Goal: Book appointment/travel/reservation

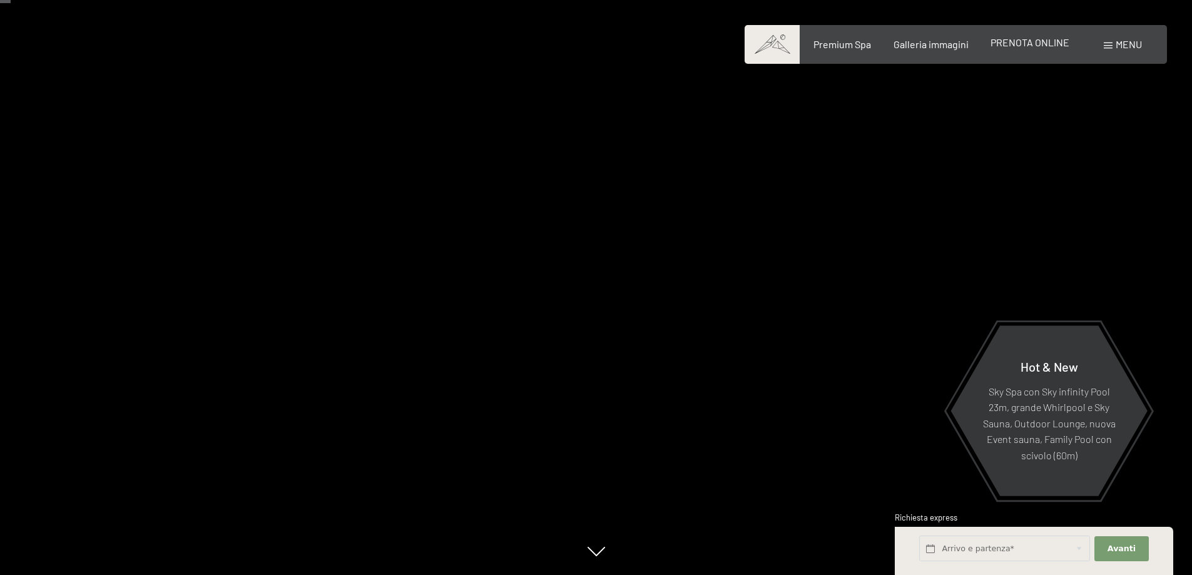
click at [1028, 41] on span "PRENOTA ONLINE" at bounding box center [1029, 42] width 79 height 12
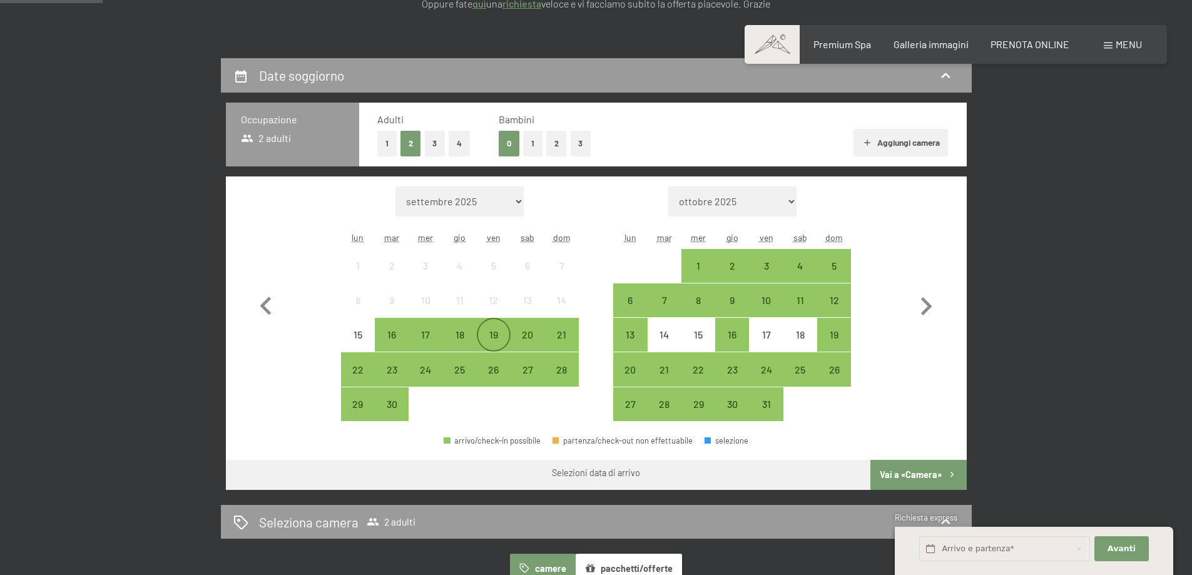
click at [496, 334] on div "19" at bounding box center [493, 345] width 31 height 31
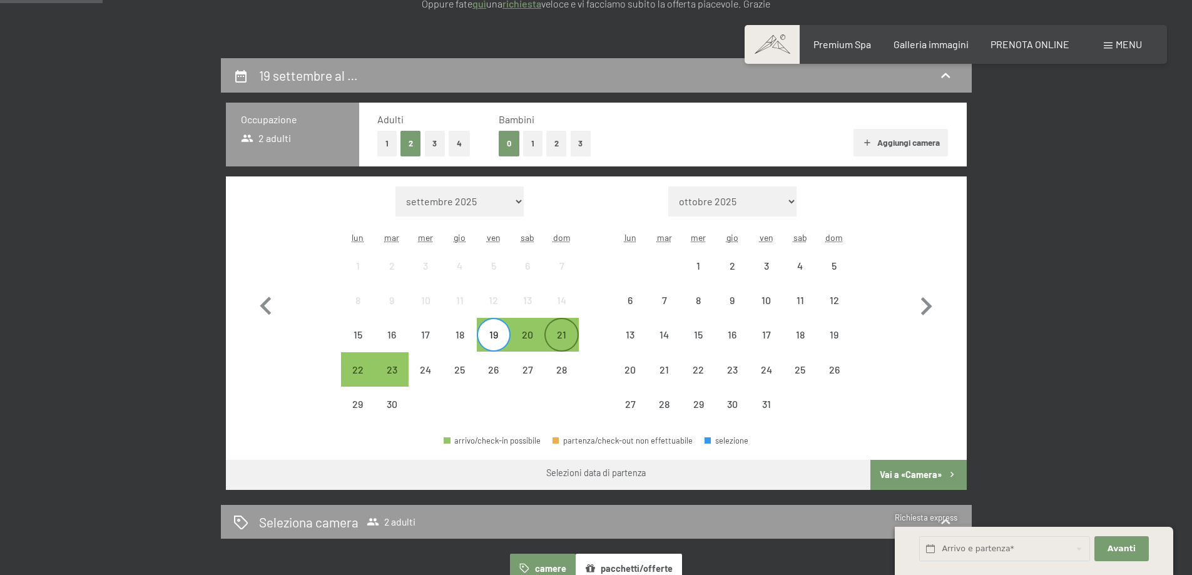
click at [561, 333] on div "21" at bounding box center [561, 345] width 31 height 31
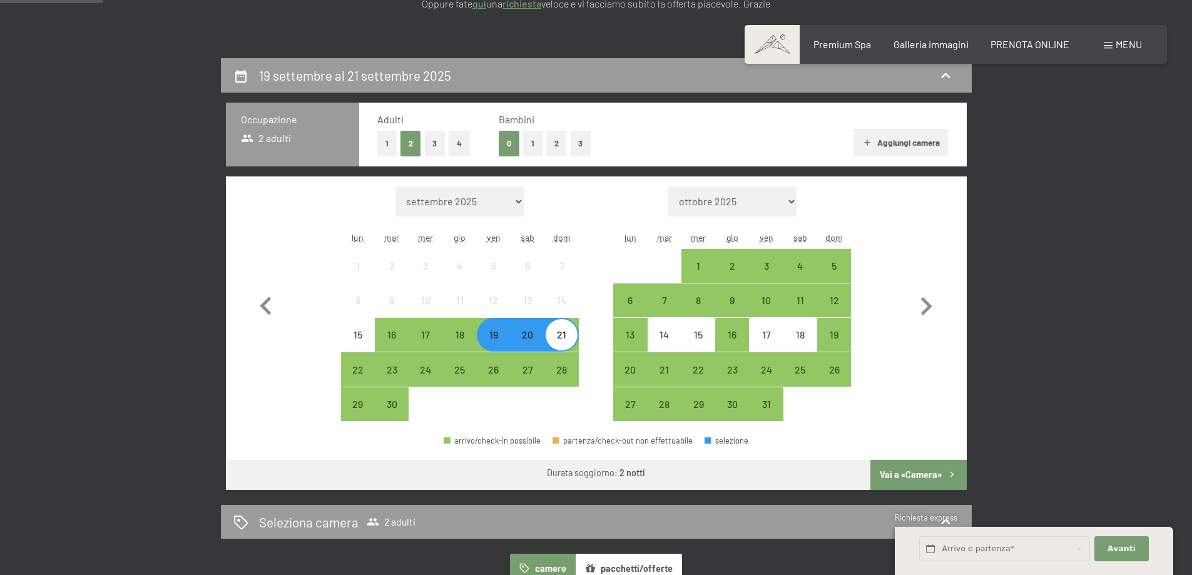
click at [900, 475] on button "Vai a «Camera»" at bounding box center [918, 475] width 96 height 30
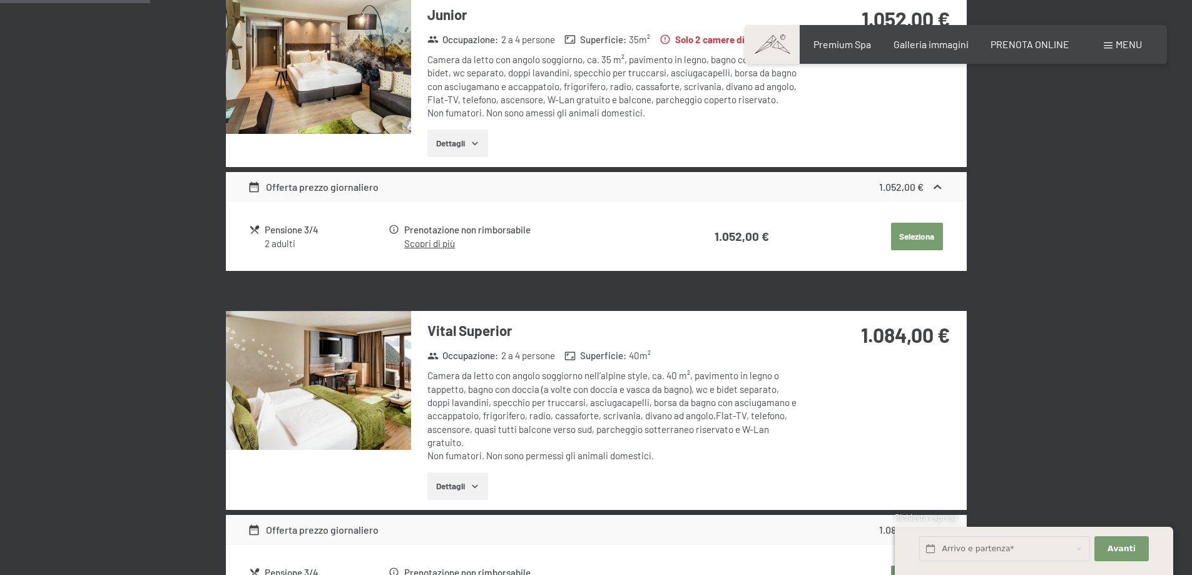
scroll to position [434, 0]
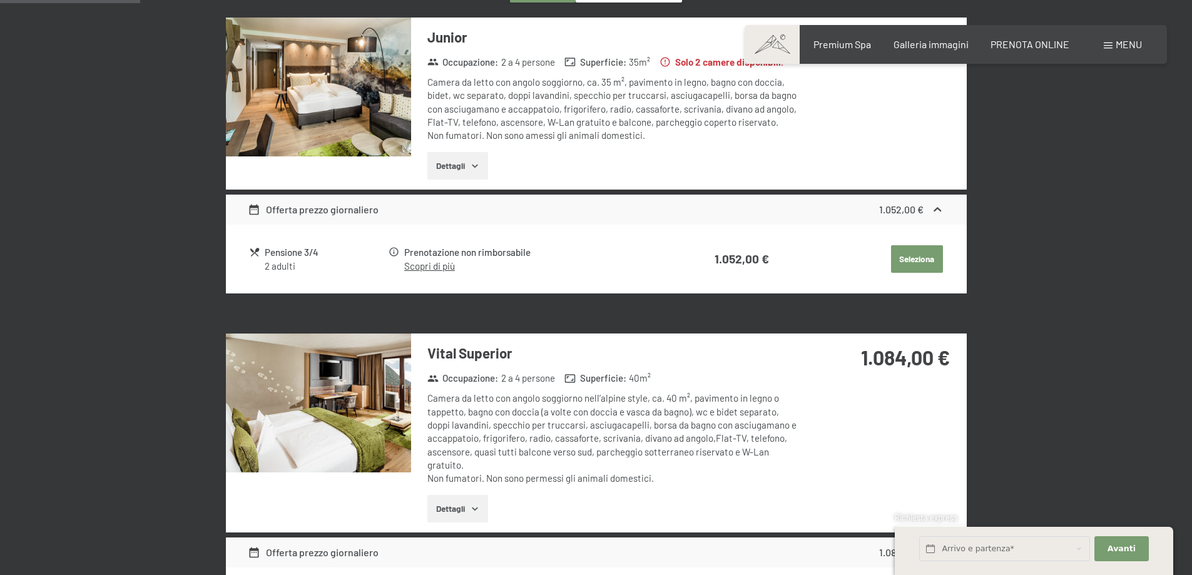
click at [369, 102] on img at bounding box center [318, 87] width 185 height 139
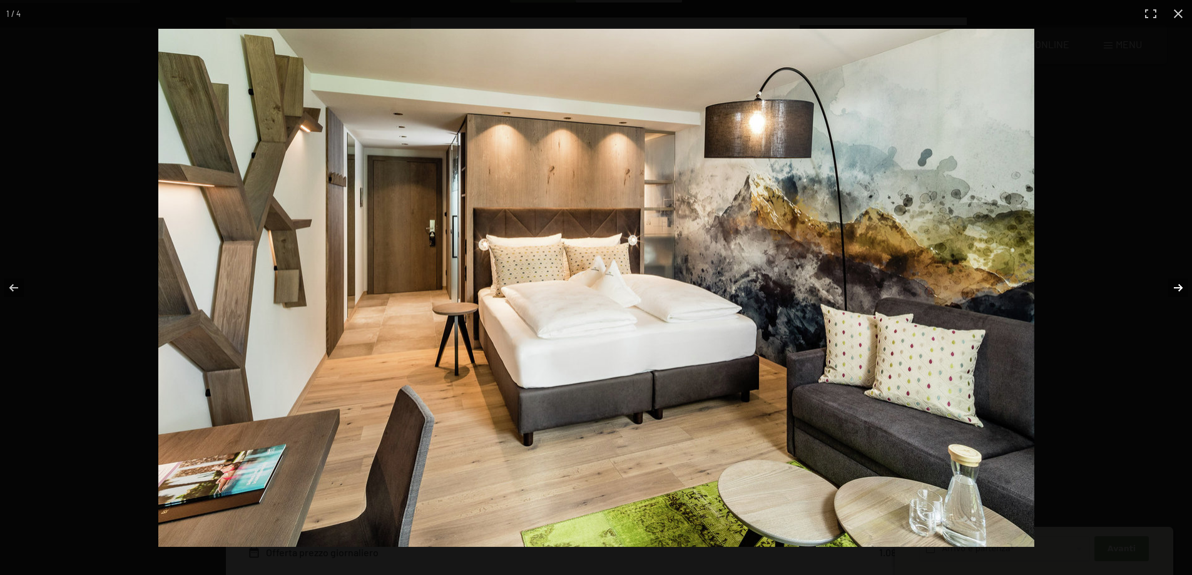
click at [1173, 285] on button "button" at bounding box center [1170, 288] width 44 height 63
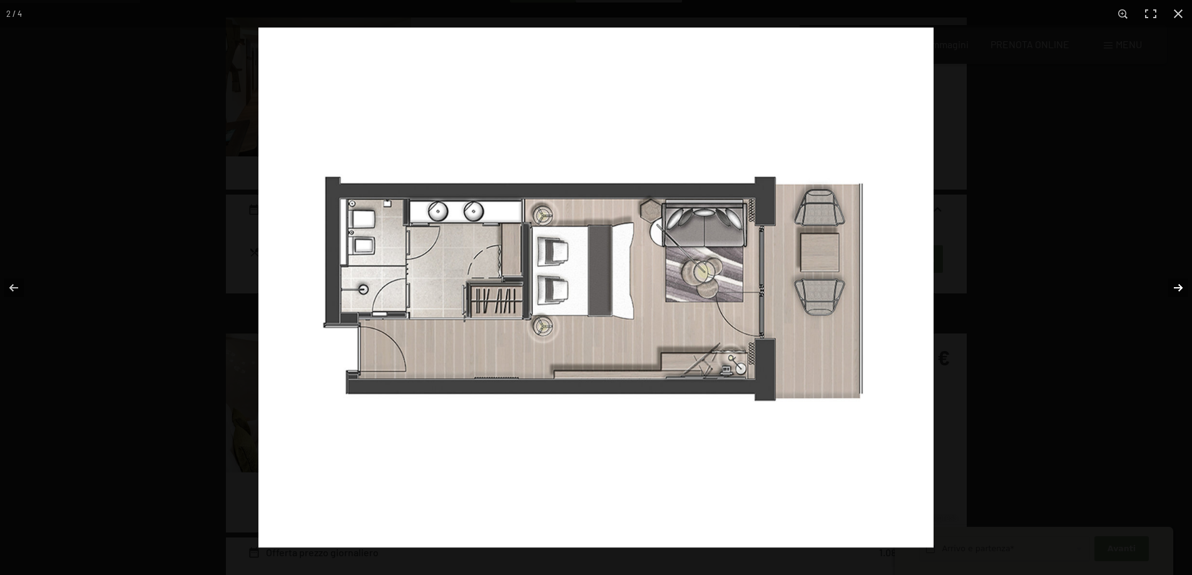
click at [1173, 284] on button "button" at bounding box center [1170, 288] width 44 height 63
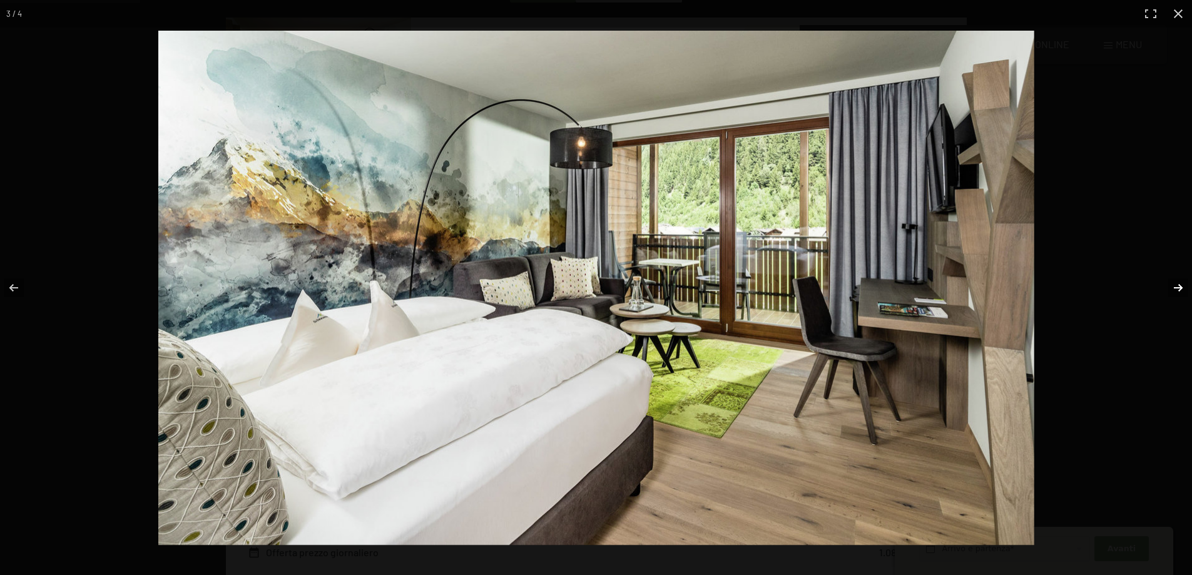
click at [1173, 284] on button "button" at bounding box center [1170, 288] width 44 height 63
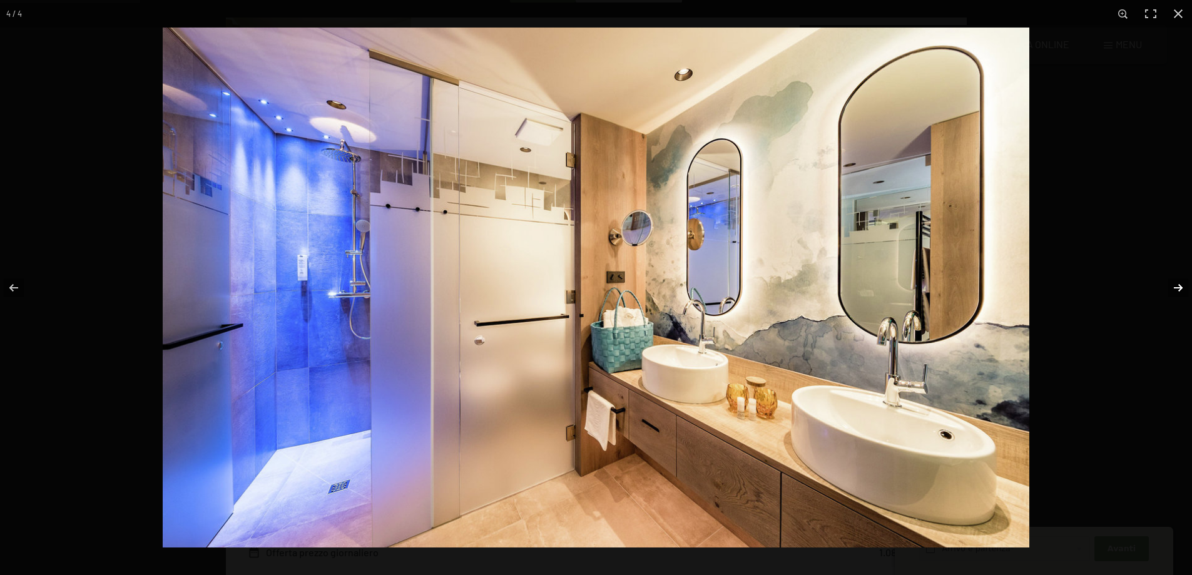
click at [1170, 283] on button "button" at bounding box center [1170, 288] width 44 height 63
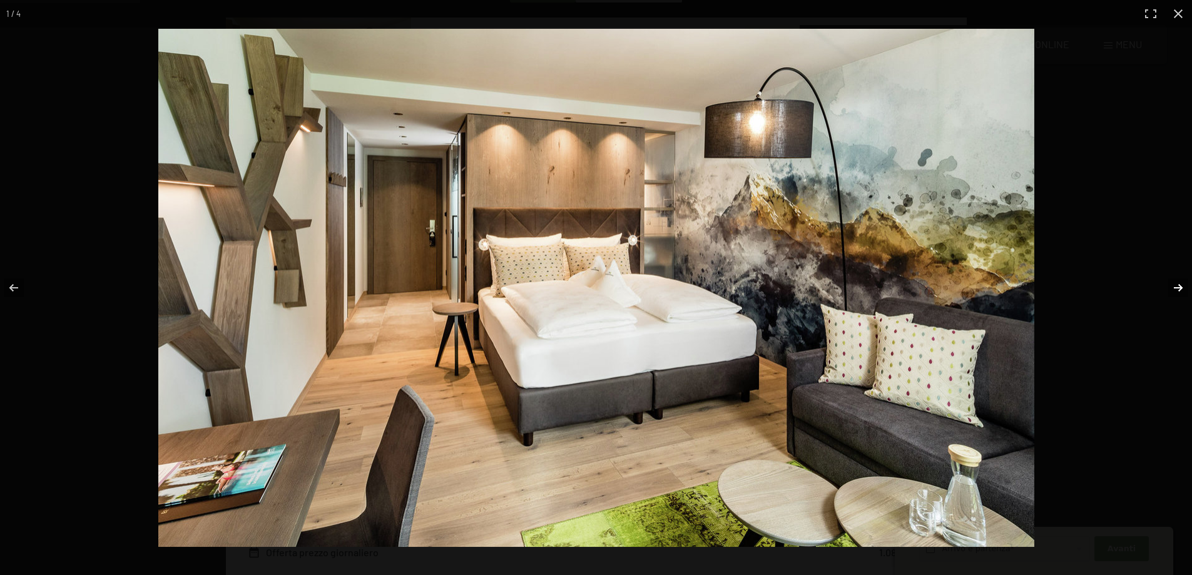
click at [1170, 283] on button "button" at bounding box center [1170, 288] width 44 height 63
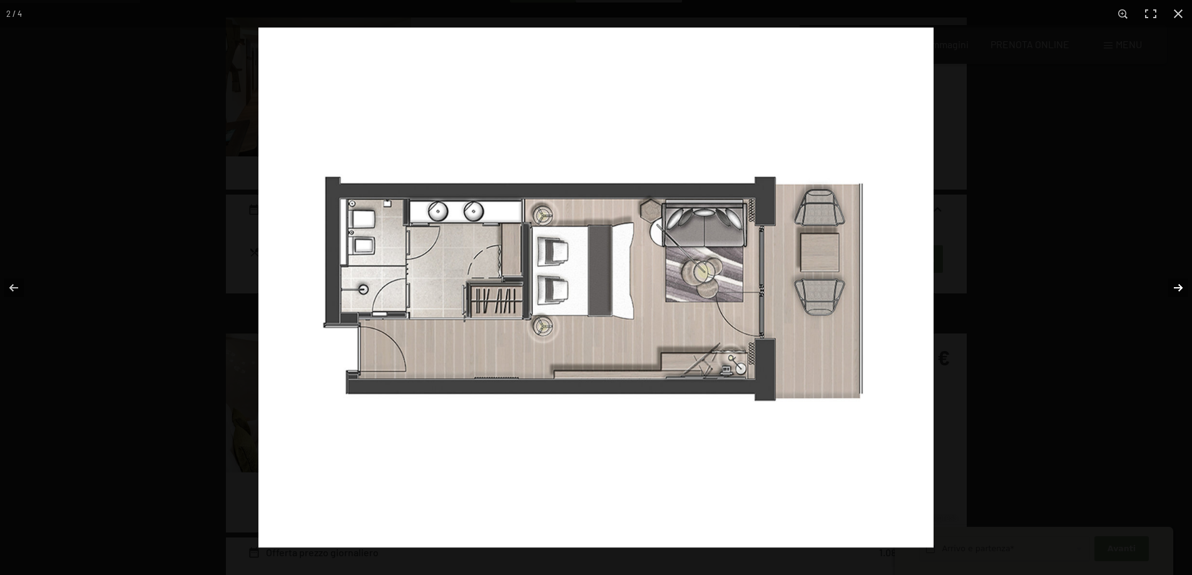
click at [1170, 283] on button "button" at bounding box center [1170, 288] width 44 height 63
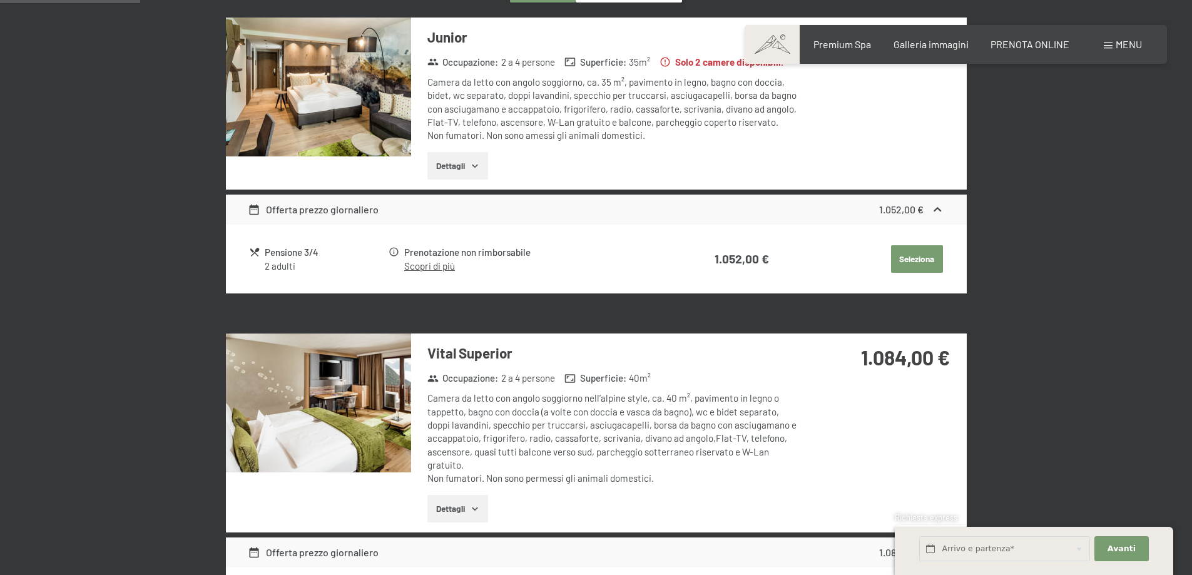
click at [0, 0] on button "button" at bounding box center [0, 0] width 0 height 0
click at [907, 245] on button "Seleziona" at bounding box center [917, 259] width 52 height 28
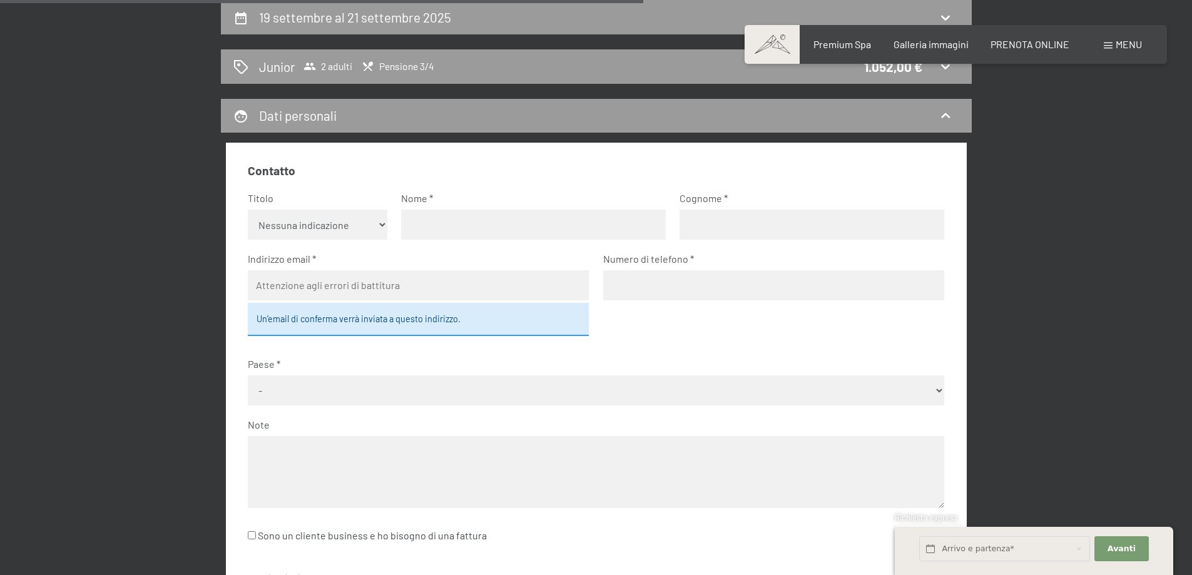
click at [786, 156] on div "Contatto Titolo Nessuna indicazione Sig.ra Sig. Nome Cognome Indirizzo email Un…" at bounding box center [596, 450] width 741 height 615
click at [314, 228] on select "Nessuna indicazione Sig.ra Sig." at bounding box center [318, 225] width 140 height 30
select select "f"
click at [248, 210] on select "Nessuna indicazione Sig.ra Sig." at bounding box center [318, 225] width 140 height 30
click at [447, 228] on input "text" at bounding box center [533, 225] width 265 height 30
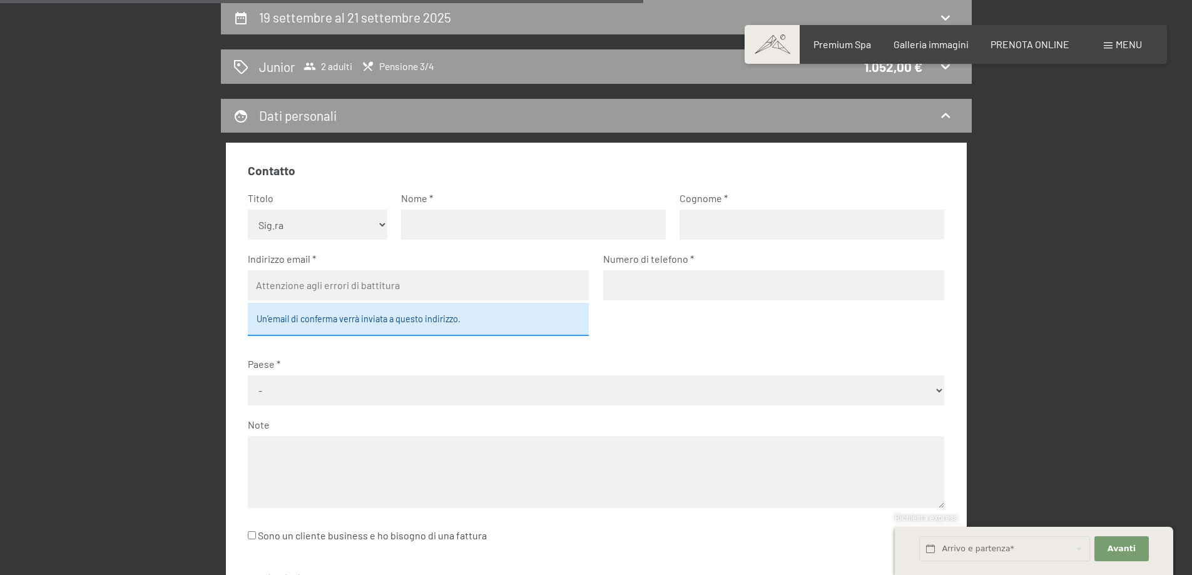
type input "SABINA"
type input "CHIAROLINI"
type input "saby0274@gmail.com"
type input "3335483023"
select select "ITA"
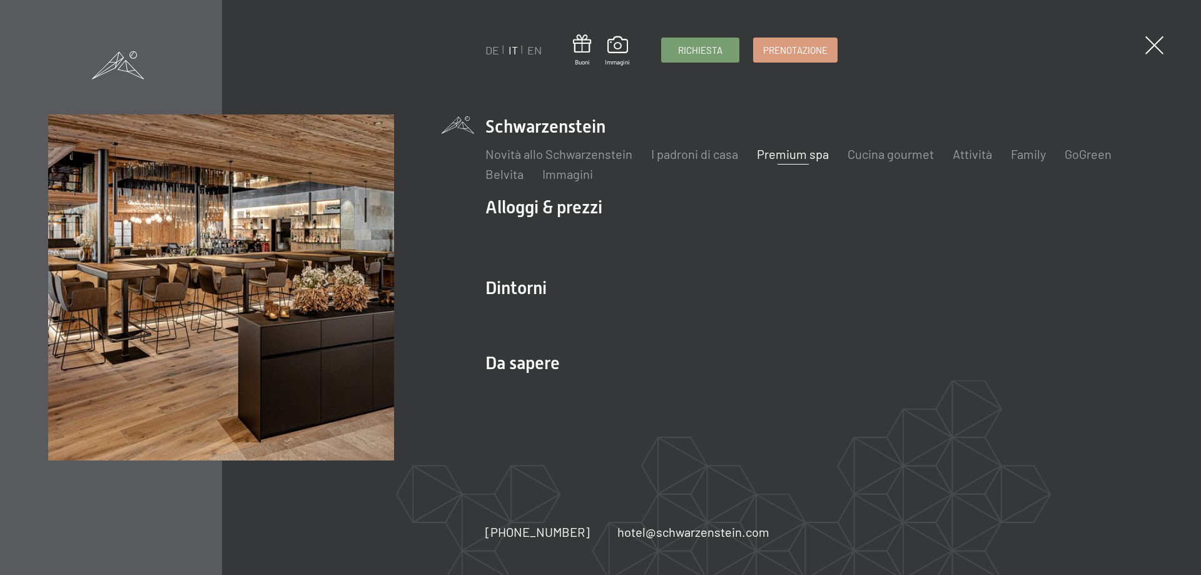
click at [791, 151] on link "Premium spa" at bounding box center [793, 153] width 72 height 15
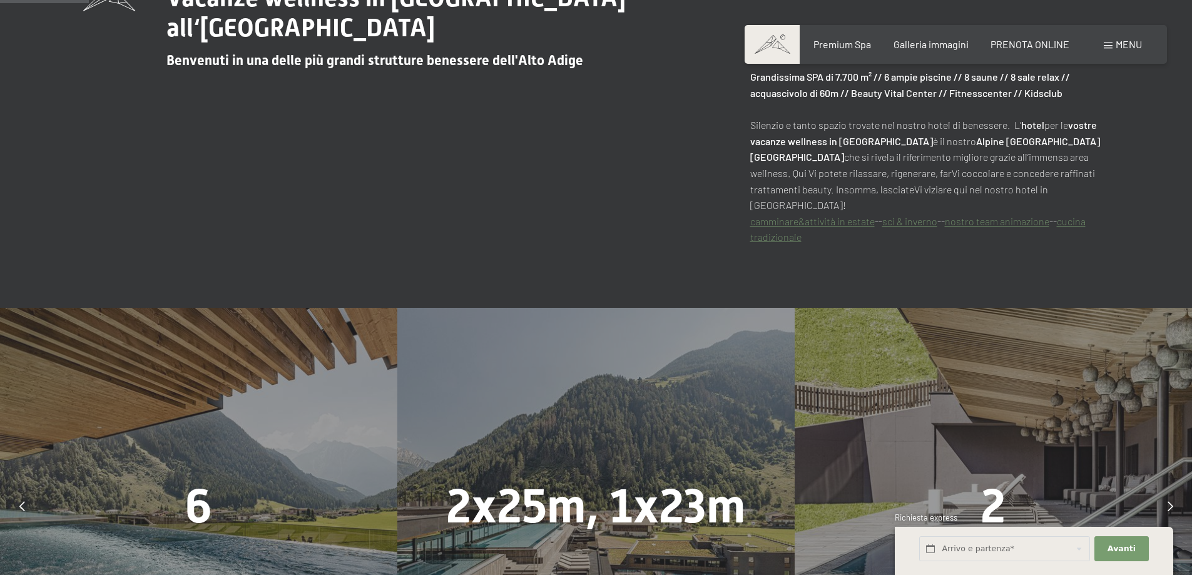
scroll to position [626, 0]
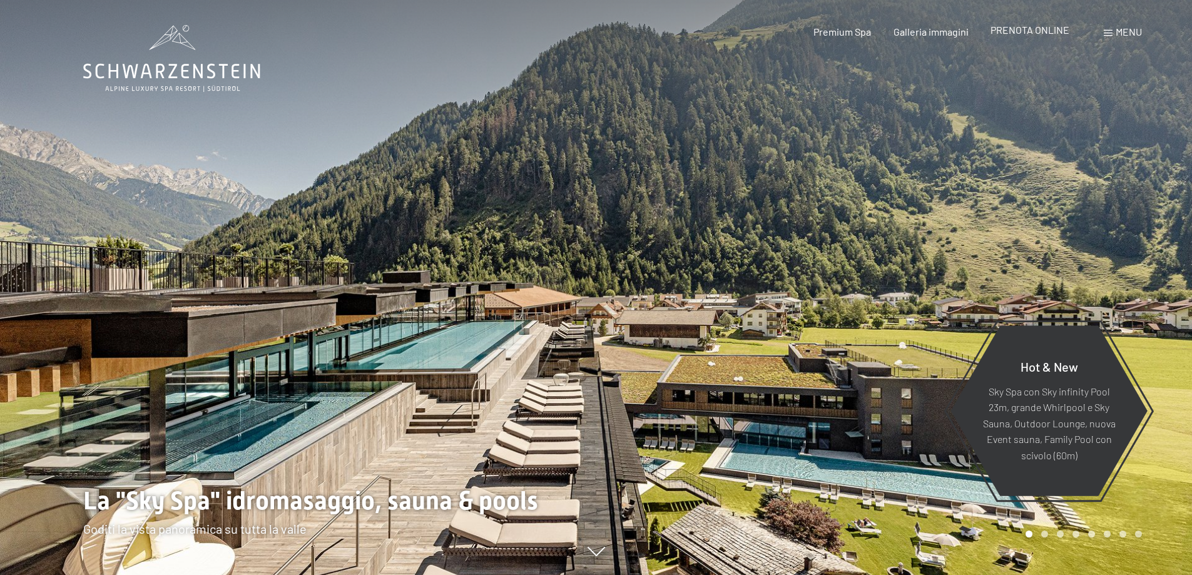
click at [1015, 31] on span "PRENOTA ONLINE" at bounding box center [1029, 30] width 79 height 12
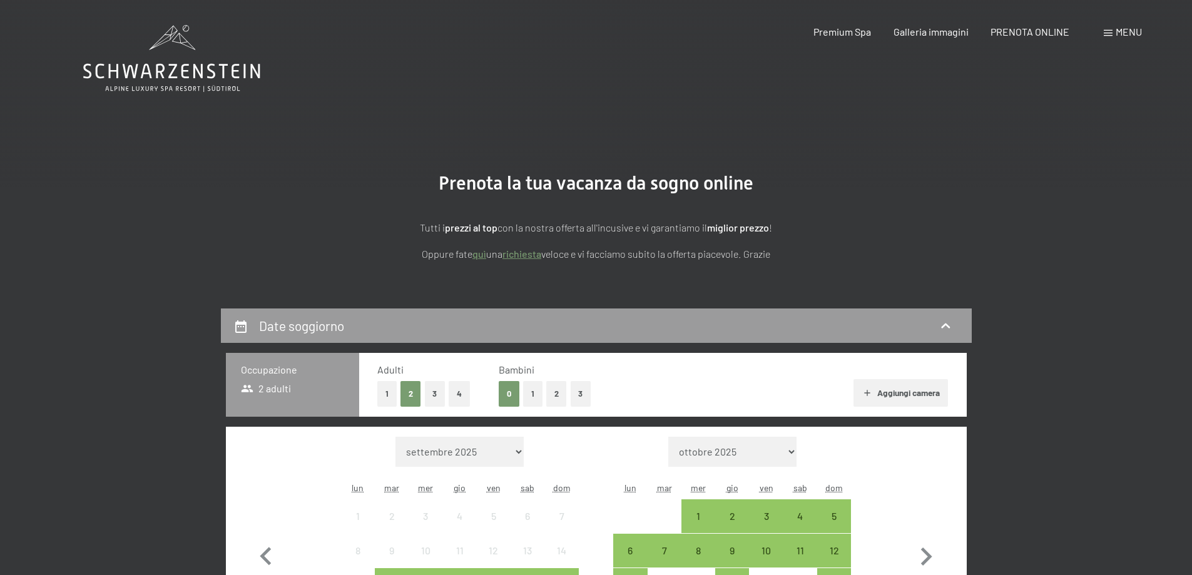
click at [522, 255] on link "richiesta" at bounding box center [521, 254] width 39 height 12
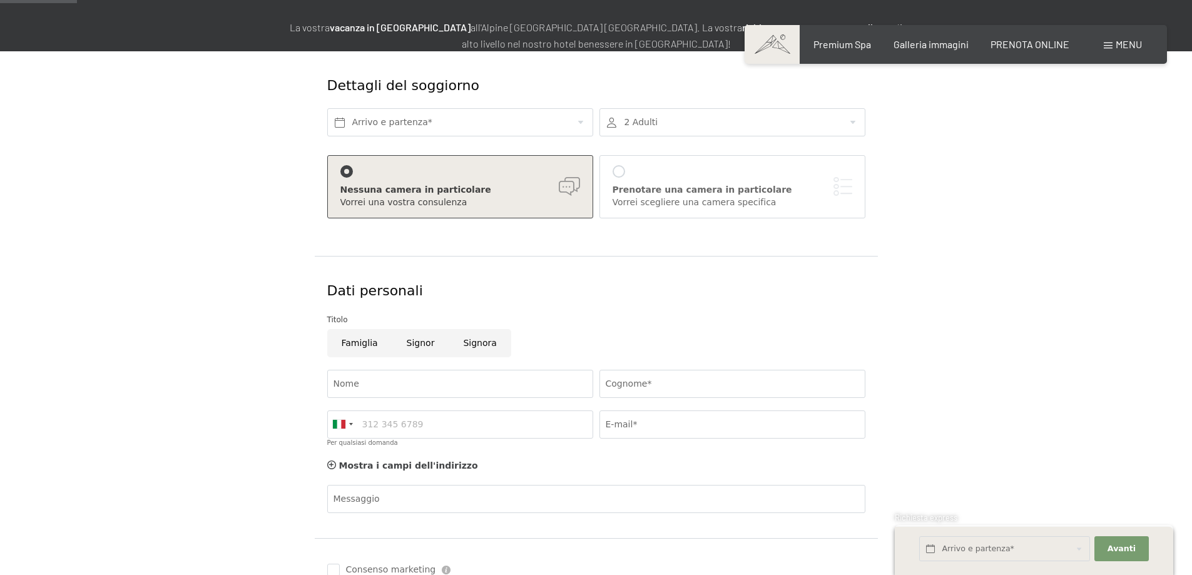
scroll to position [188, 0]
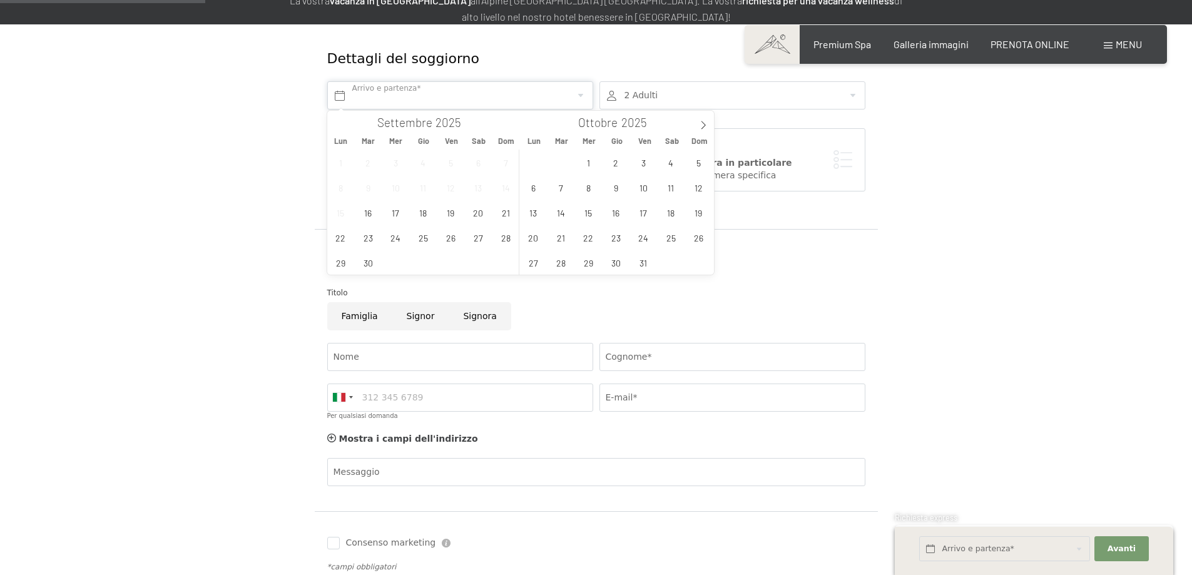
click at [462, 94] on input "text" at bounding box center [460, 95] width 266 height 28
click at [444, 213] on span "19" at bounding box center [451, 212] width 24 height 24
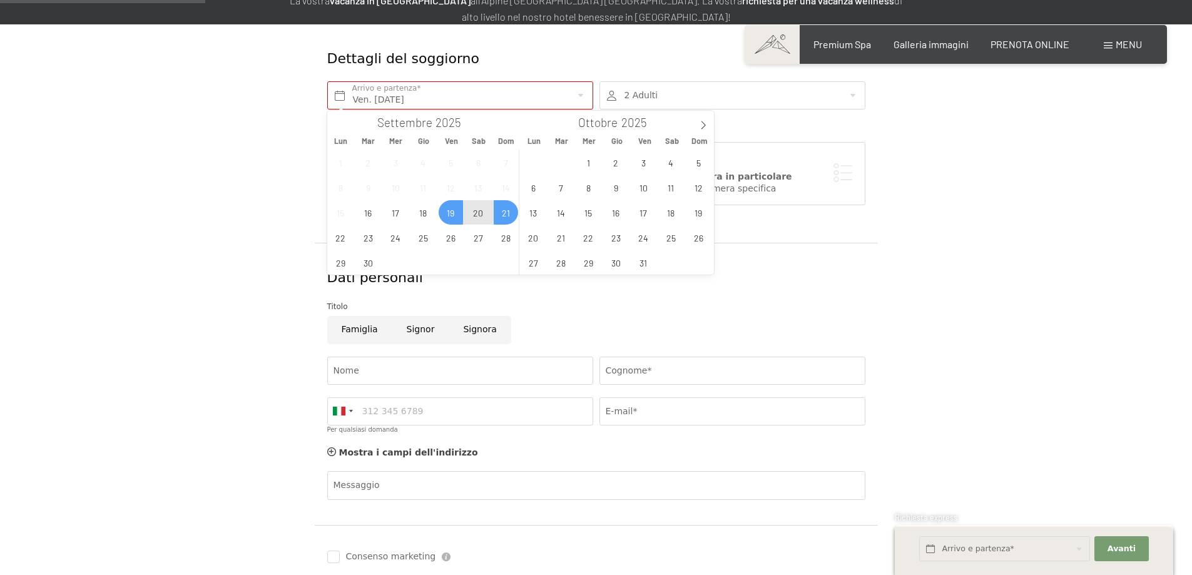
click at [500, 213] on span "21" at bounding box center [506, 212] width 24 height 24
type input "Ven. 19/09/2025 - Dom. 21/09/2025"
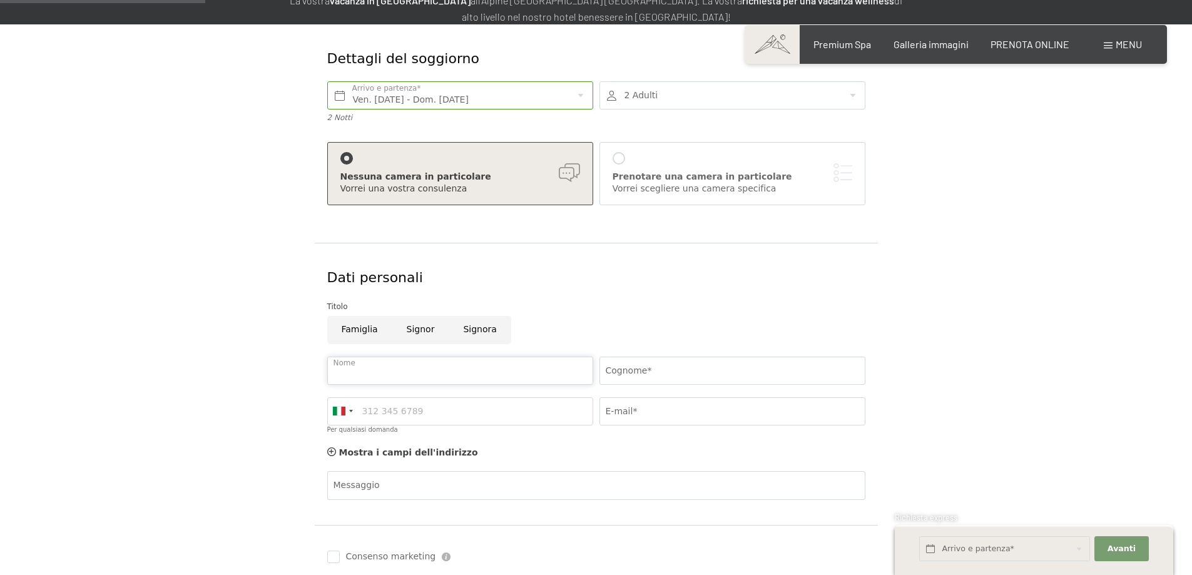
click at [382, 370] on input "Nome" at bounding box center [460, 371] width 266 height 28
type input "SABINA"
type input "CHIAROLINI"
type input "3335483023"
type input "saby0274@gmail.com"
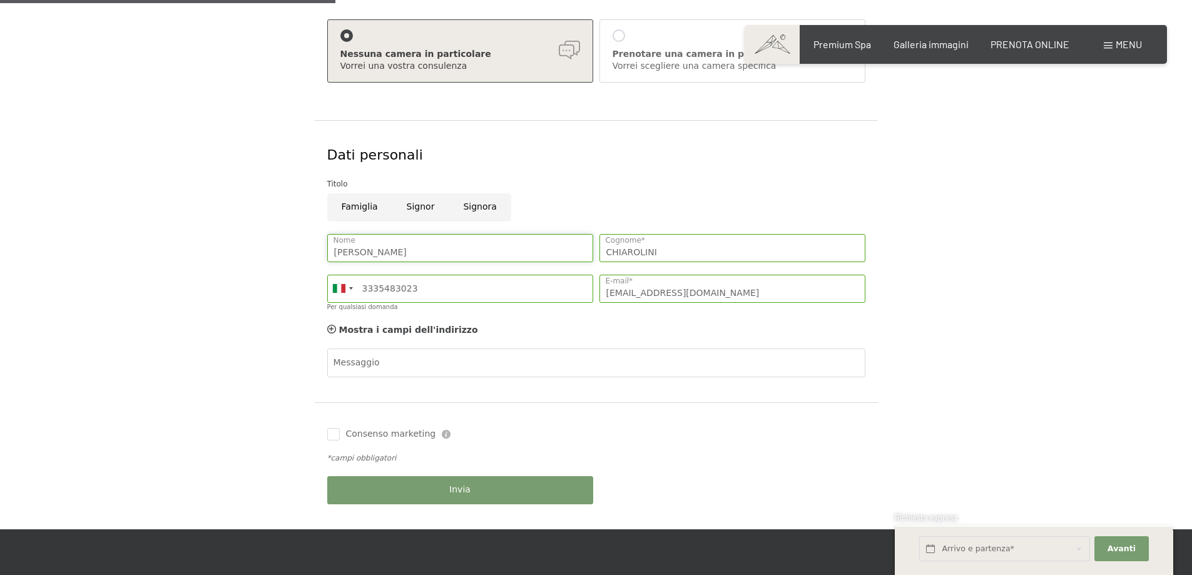
scroll to position [375, 0]
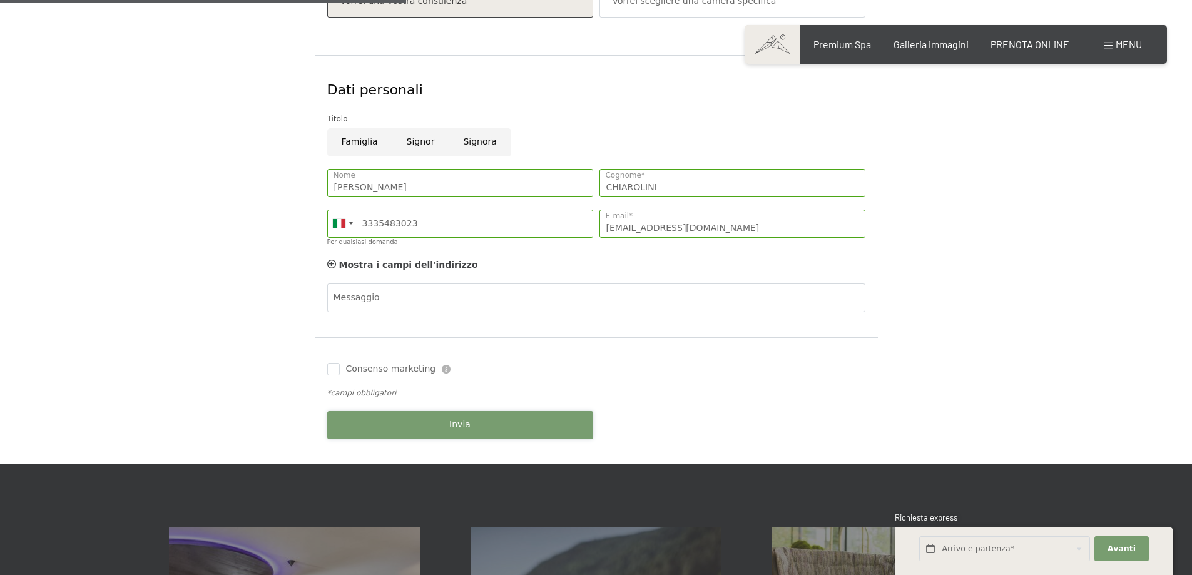
click at [431, 424] on button "Invia" at bounding box center [460, 425] width 266 height 28
